Goal: Find specific page/section: Find specific page/section

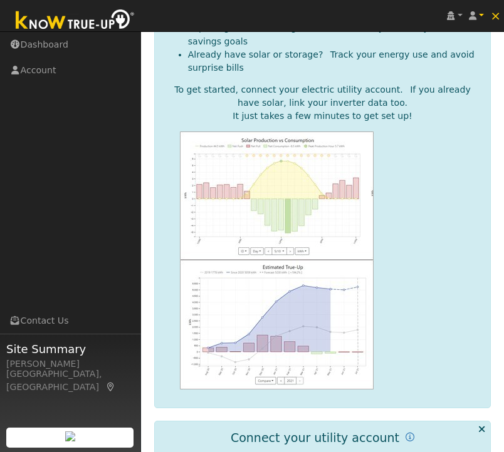
scroll to position [356, 0]
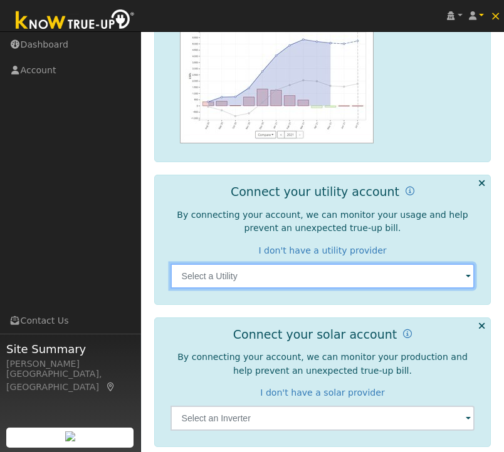
click at [278, 264] on input "text" at bounding box center [322, 276] width 304 height 25
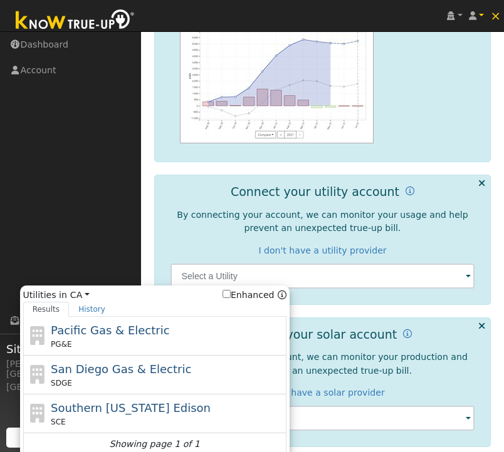
click at [163, 339] on div "PG&E" at bounding box center [167, 344] width 232 height 11
type input "PG&E"
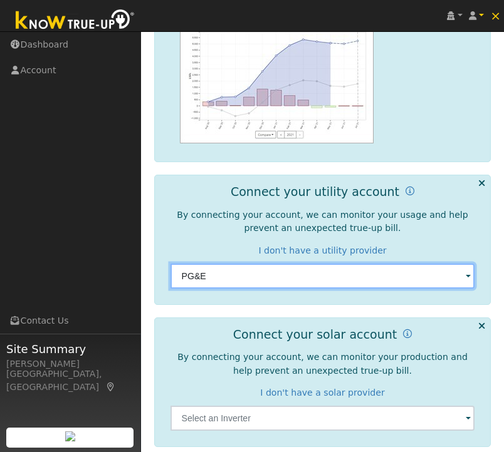
click at [331, 264] on input "PG&E" at bounding box center [322, 276] width 304 height 25
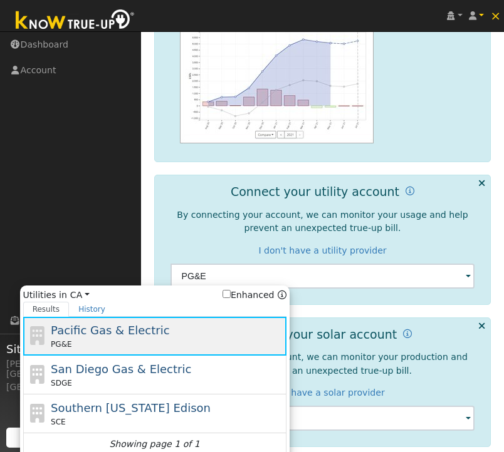
click at [93, 324] on span "Pacific Gas & Electric" at bounding box center [110, 330] width 118 height 13
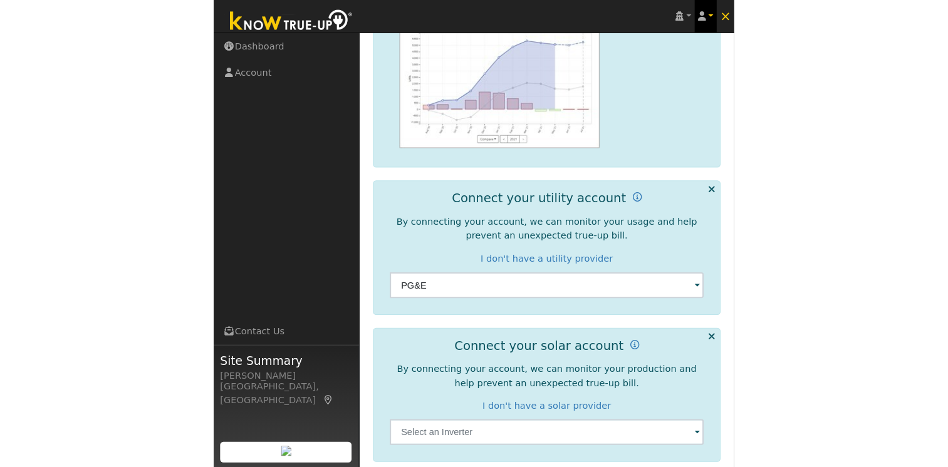
scroll to position [85, 0]
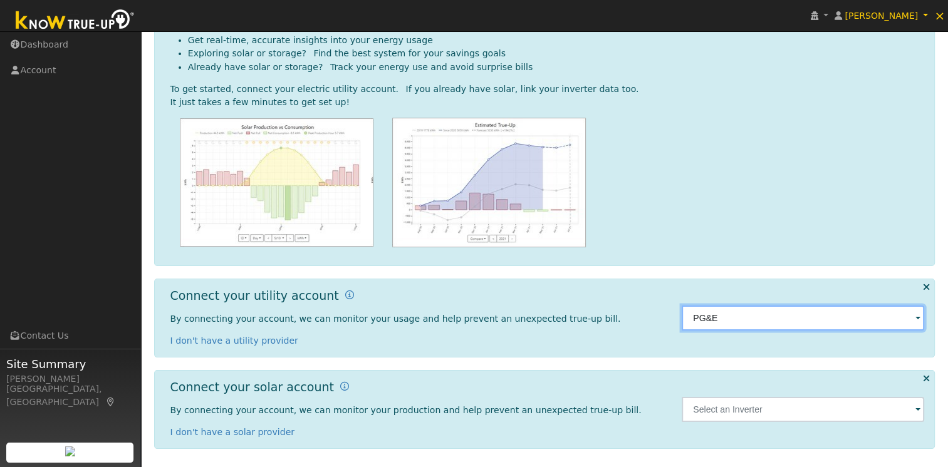
click at [503, 327] on input "PG&E" at bounding box center [803, 318] width 242 height 25
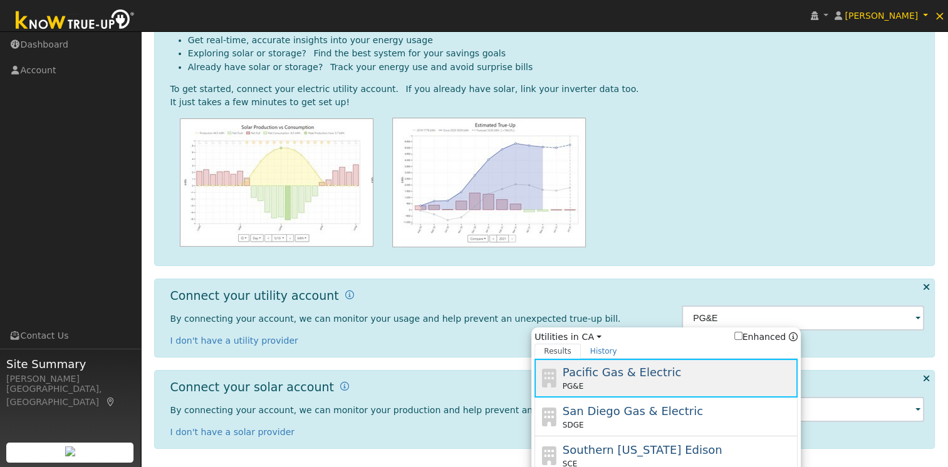
click at [503, 383] on div "PG&E" at bounding box center [679, 386] width 232 height 11
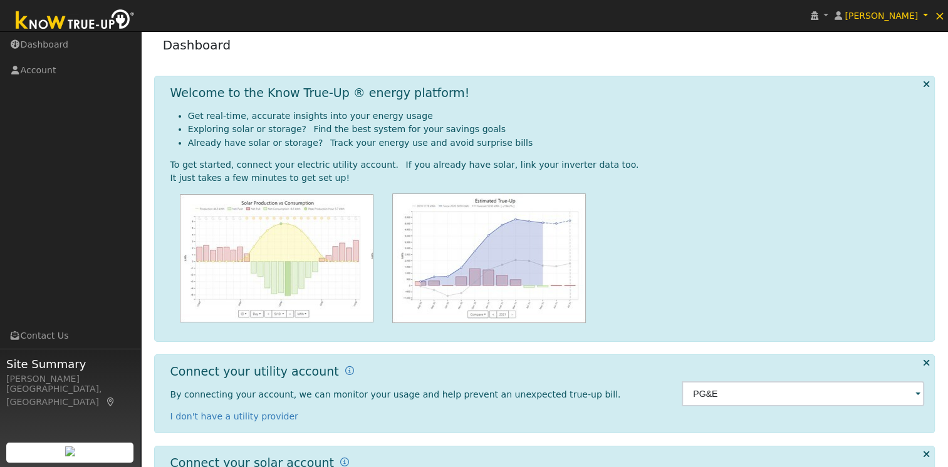
scroll to position [0, 0]
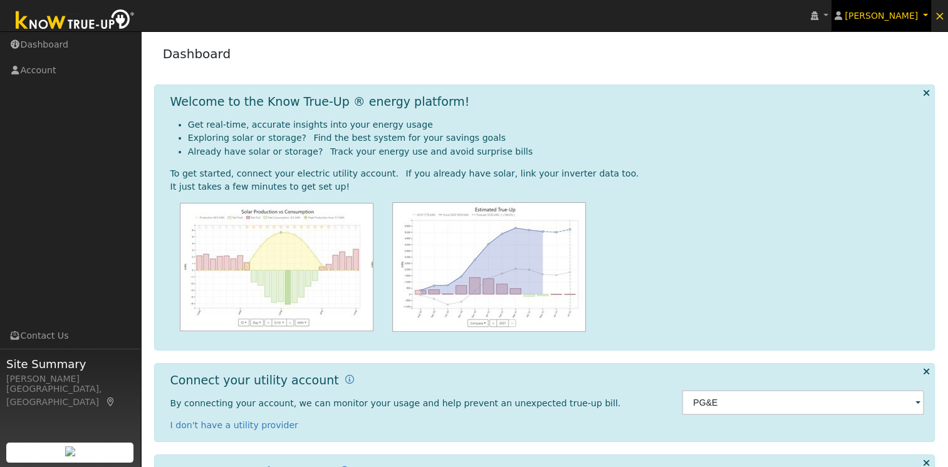
click at [503, 13] on span "[PERSON_NAME]" at bounding box center [881, 16] width 73 height 10
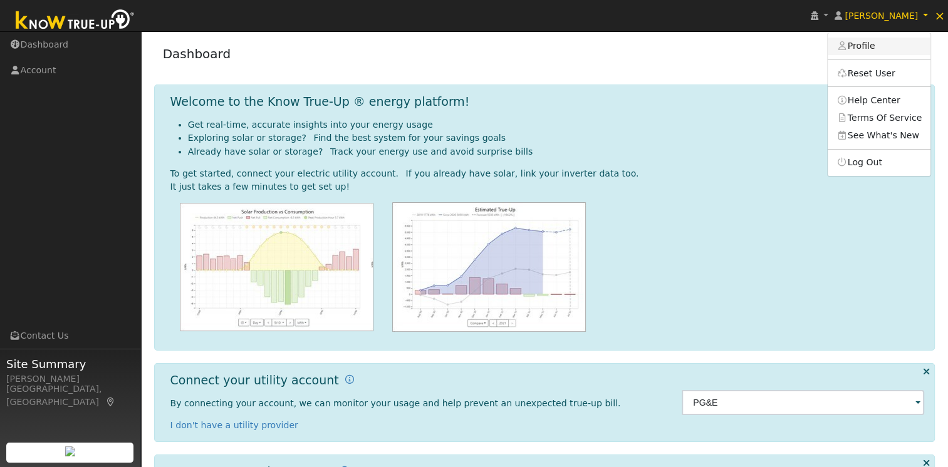
click at [503, 44] on link "Profile" at bounding box center [879, 47] width 103 height 18
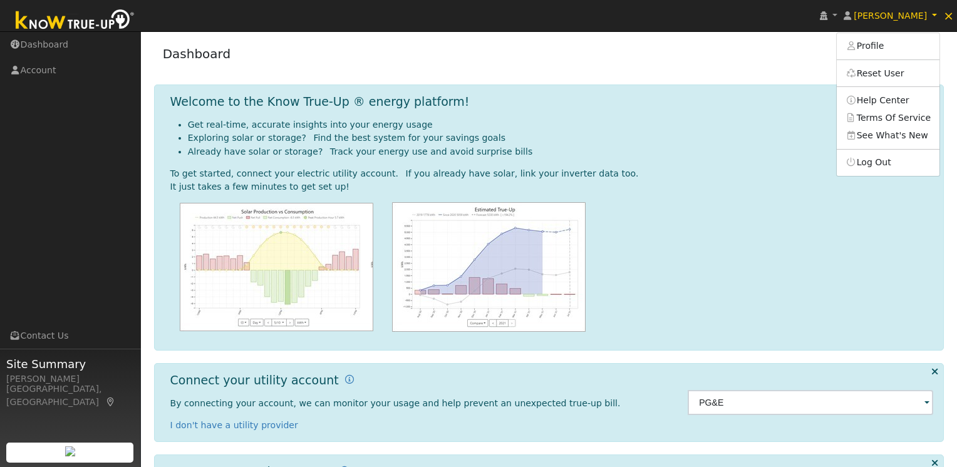
type input "Joy"
type input "Innes"
type input "joy@actsweb.org"
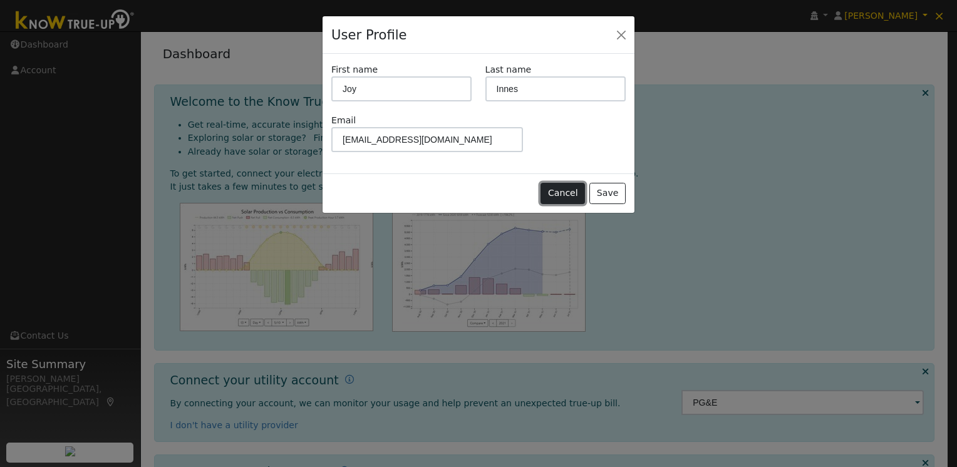
click at [503, 191] on button "Cancel" at bounding box center [563, 193] width 44 height 21
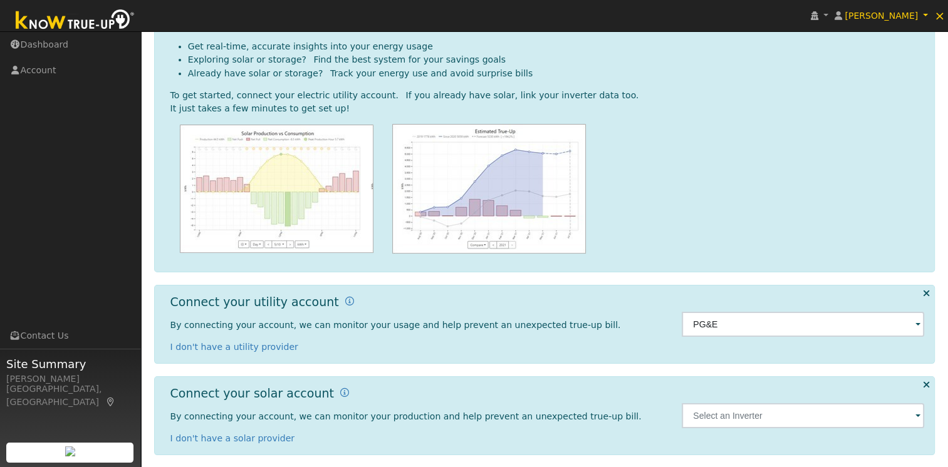
scroll to position [85, 0]
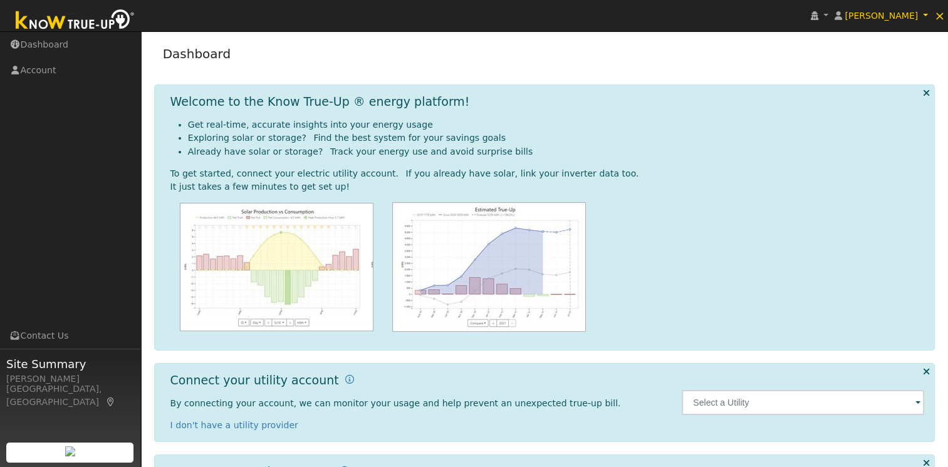
click at [81, 27] on img at bounding box center [75, 21] width 132 height 28
click at [764, 407] on input "text" at bounding box center [803, 402] width 242 height 25
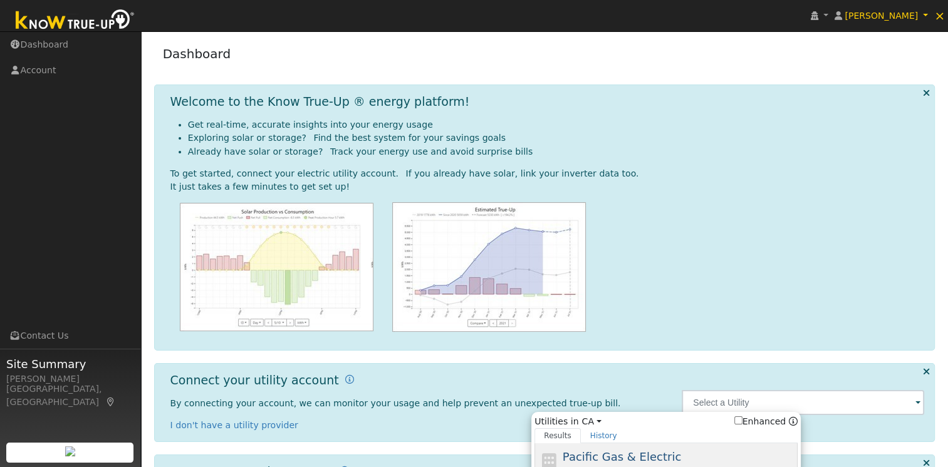
click at [610, 457] on span "Pacific Gas & Electric" at bounding box center [622, 456] width 118 height 13
type input "PG&E"
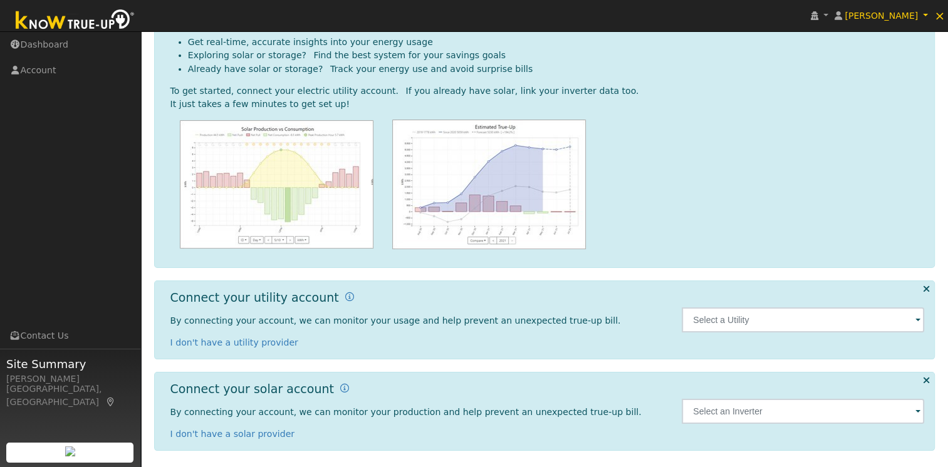
scroll to position [83, 0]
click at [769, 320] on input "text" at bounding box center [803, 319] width 242 height 25
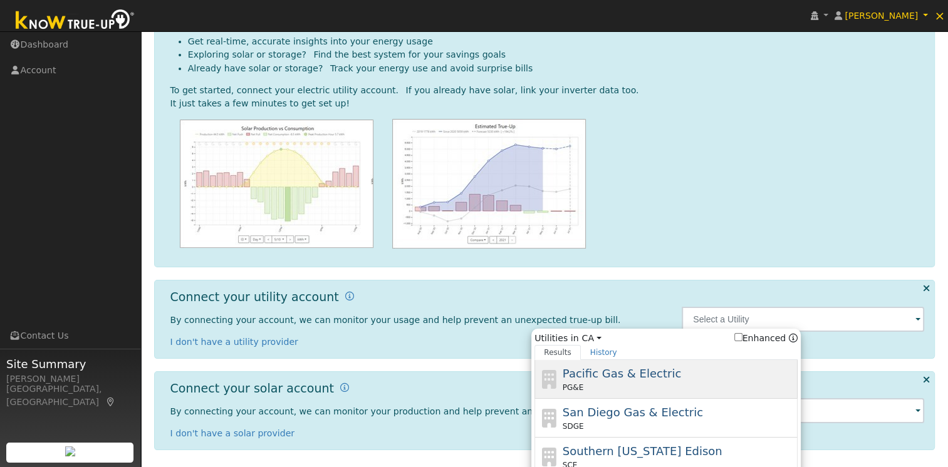
click at [600, 373] on span "Pacific Gas & Electric" at bounding box center [622, 373] width 118 height 13
type input "PG&E"
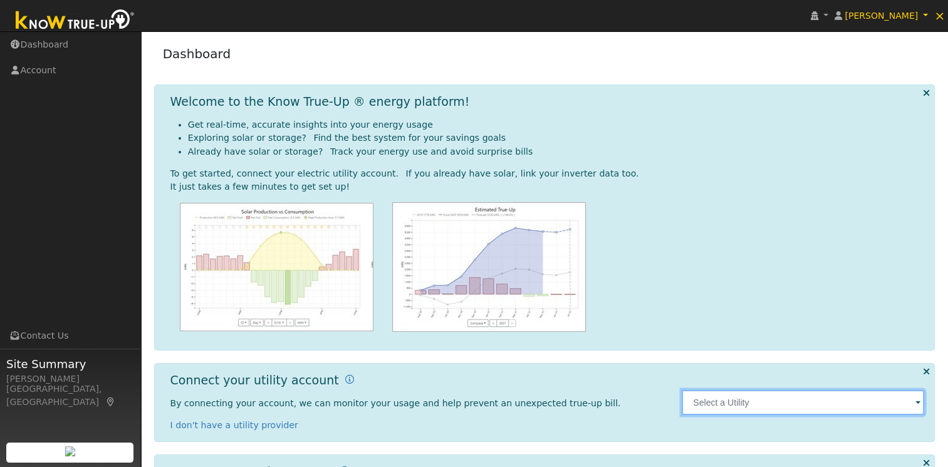
click at [808, 400] on input "text" at bounding box center [803, 402] width 242 height 25
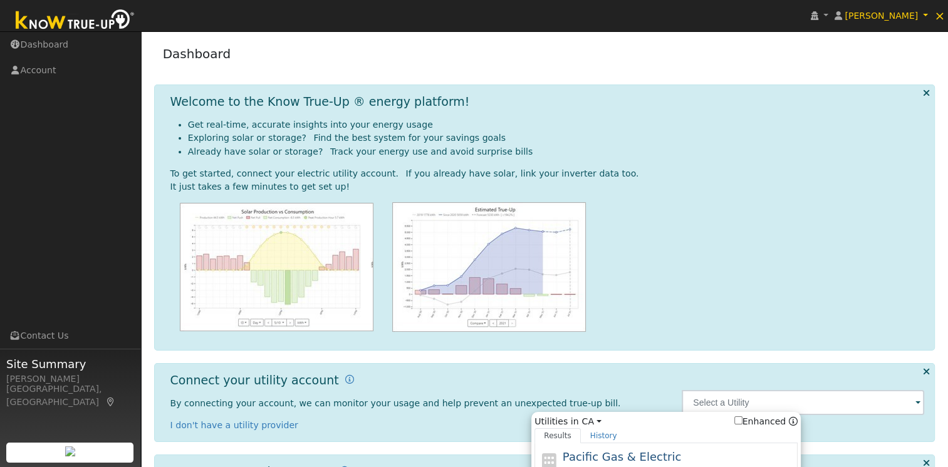
click at [626, 457] on span "Pacific Gas & Electric" at bounding box center [622, 456] width 118 height 13
type input "PG&E"
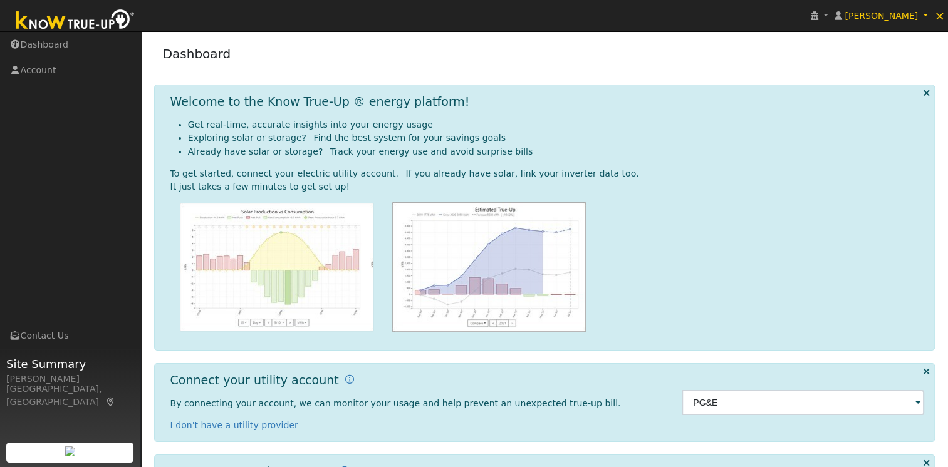
click at [54, 19] on img at bounding box center [75, 21] width 132 height 28
click at [81, 24] on img at bounding box center [75, 21] width 132 height 28
